Goal: Complete application form

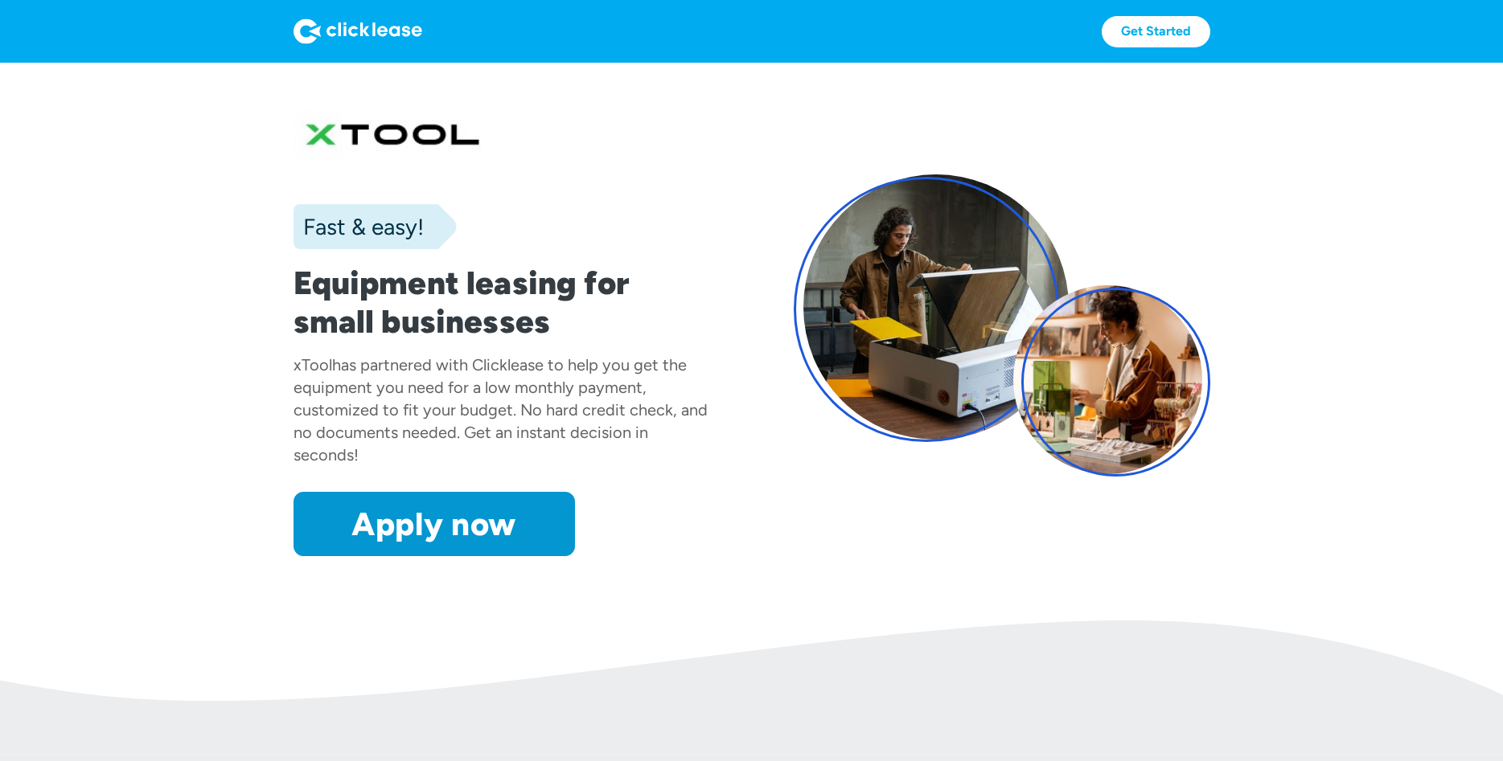
click at [399, 526] on link "Apply now" at bounding box center [433, 524] width 281 height 64
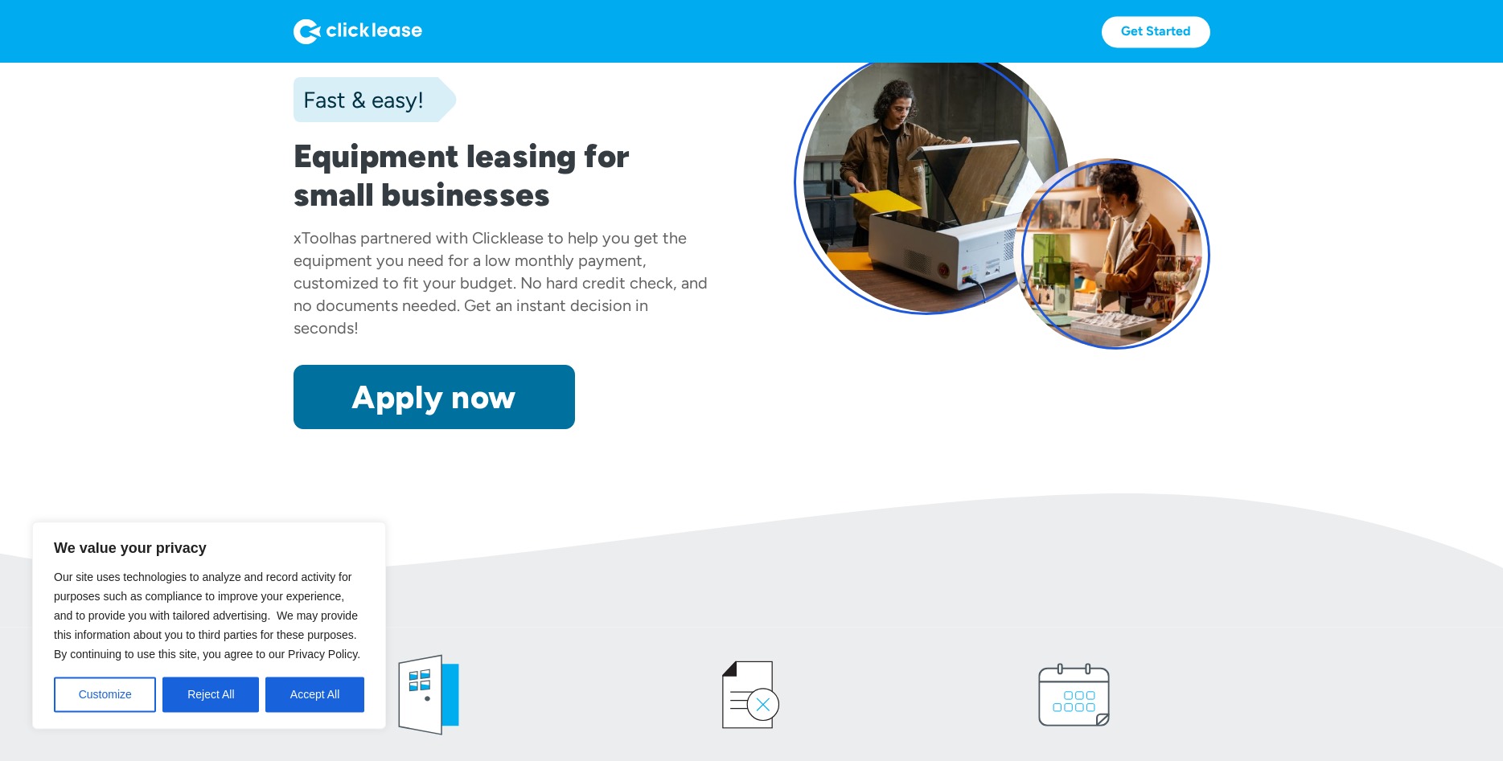
scroll to position [164, 0]
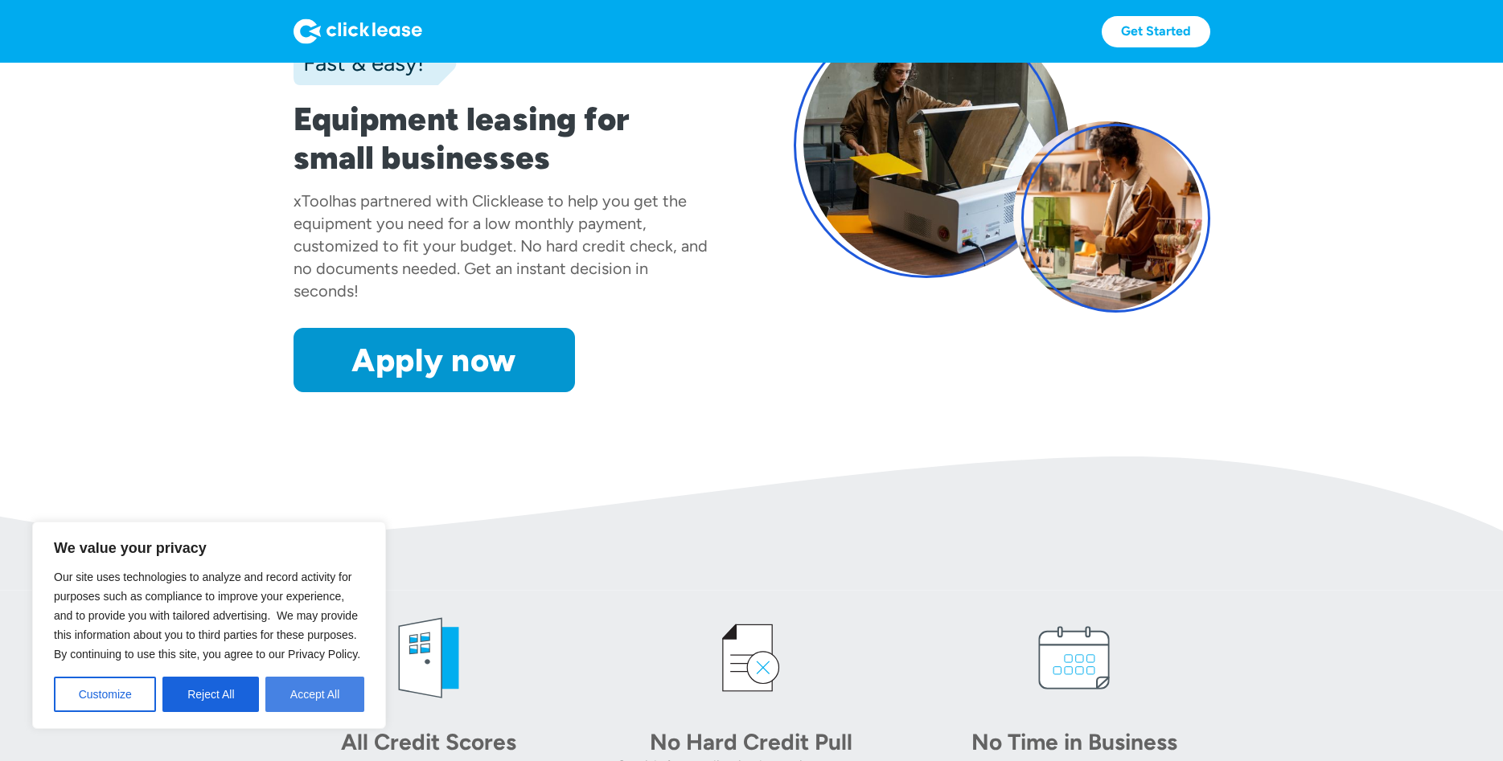
click at [322, 696] on button "Accept All" at bounding box center [314, 694] width 99 height 35
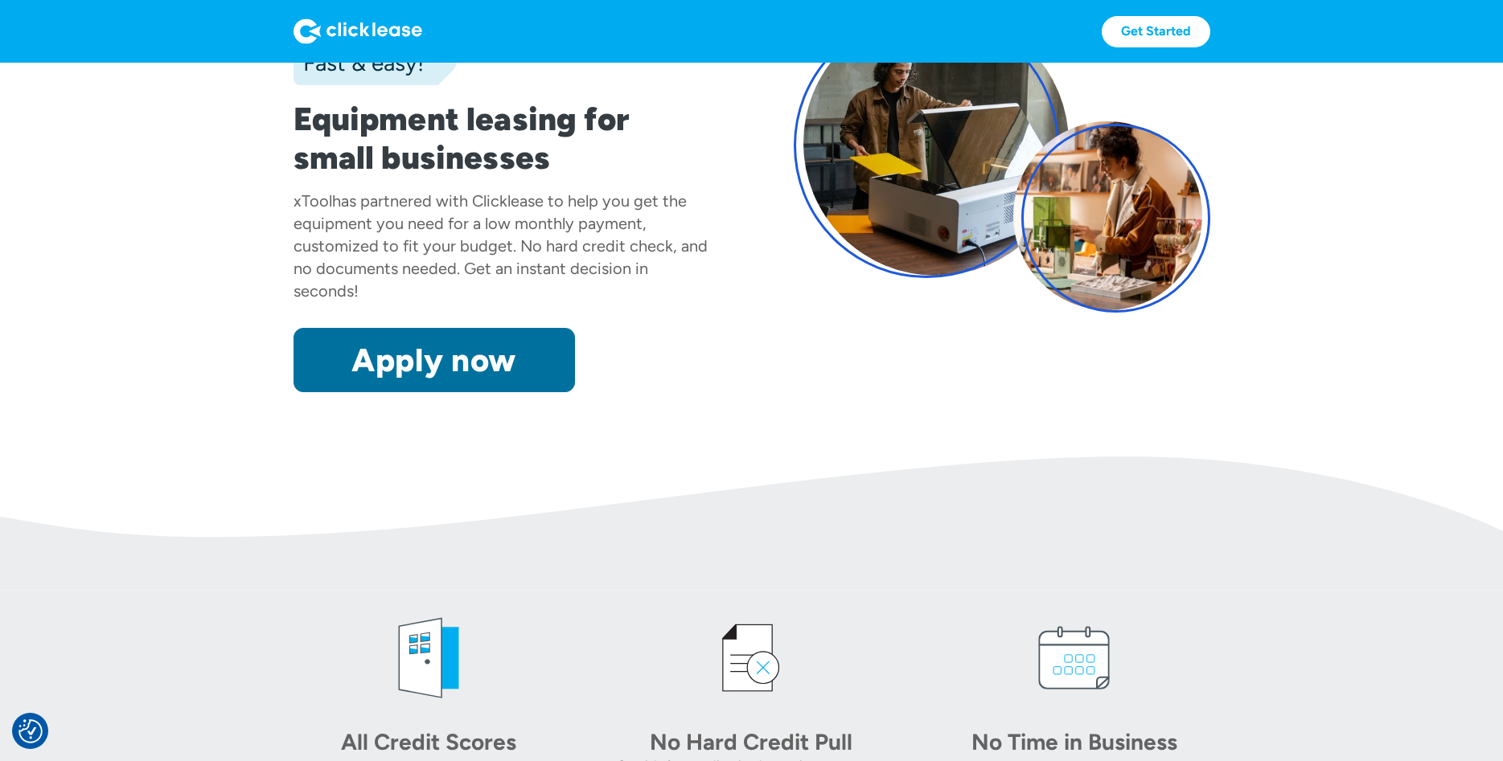
click at [420, 369] on link "Apply now" at bounding box center [433, 360] width 281 height 64
